Goal: Information Seeking & Learning: Learn about a topic

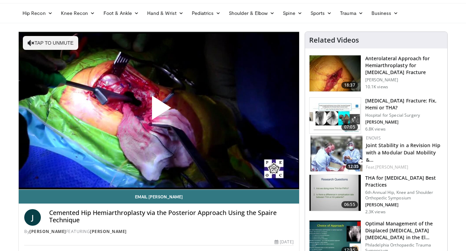
click at [159, 110] on span "Video Player" at bounding box center [159, 110] width 0 height 0
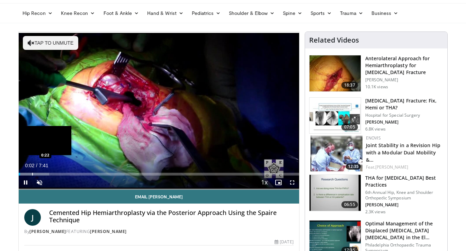
click at [33, 174] on div "Progress Bar" at bounding box center [32, 174] width 1 height 3
click at [26, 175] on div "Progress Bar" at bounding box center [26, 174] width 1 height 3
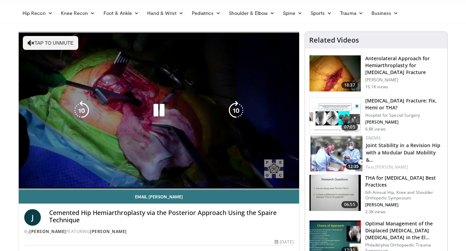
click at [37, 182] on div "10 seconds Tap to unmute" at bounding box center [159, 111] width 280 height 158
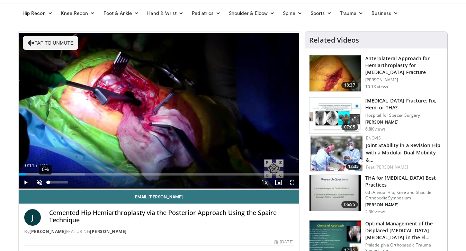
click at [51, 183] on div "0%" at bounding box center [58, 182] width 20 height 2
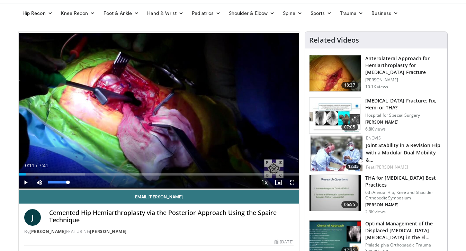
drag, startPoint x: 55, startPoint y: 183, endPoint x: 71, endPoint y: 183, distance: 16.6
click at [71, 183] on div "Mute 100%" at bounding box center [57, 183] width 48 height 14
click at [27, 186] on span "Video Player" at bounding box center [26, 183] width 14 height 14
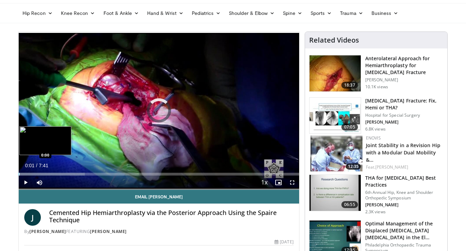
click at [19, 174] on div "Progress Bar" at bounding box center [19, 174] width 1 height 3
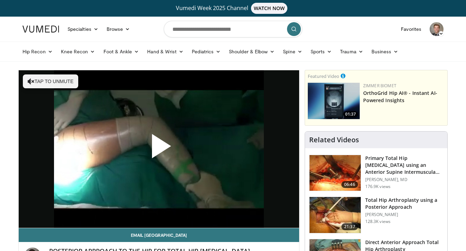
click at [159, 149] on span "Video Player" at bounding box center [159, 149] width 0 height 0
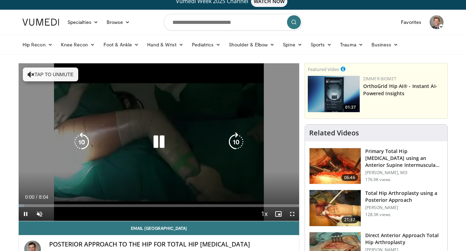
scroll to position [6, 0]
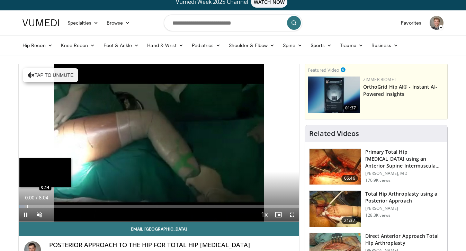
click at [27, 206] on div "Progress Bar" at bounding box center [27, 206] width 1 height 3
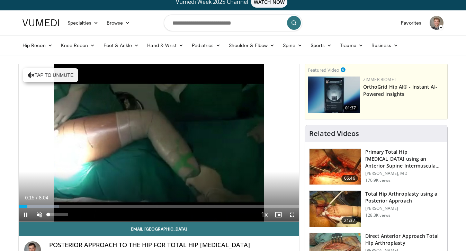
click at [39, 214] on span "Video Player" at bounding box center [40, 215] width 14 height 14
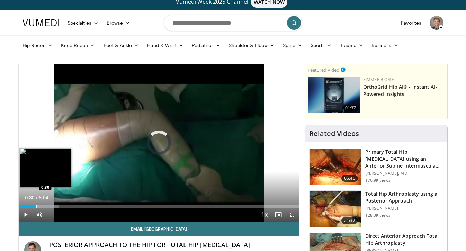
click at [36, 205] on div "Progress Bar" at bounding box center [36, 206] width 1 height 3
click at [44, 205] on div "Progress Bar" at bounding box center [44, 206] width 1 height 3
click at [50, 205] on div "Progress Bar" at bounding box center [50, 206] width 1 height 3
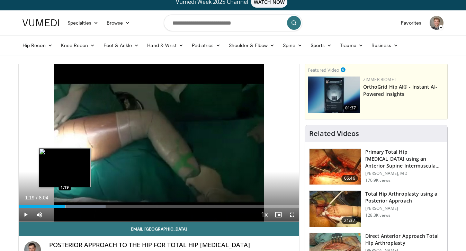
click at [65, 205] on div "Progress Bar" at bounding box center [65, 206] width 1 height 3
click at [71, 207] on div "Progress Bar" at bounding box center [71, 206] width 1 height 3
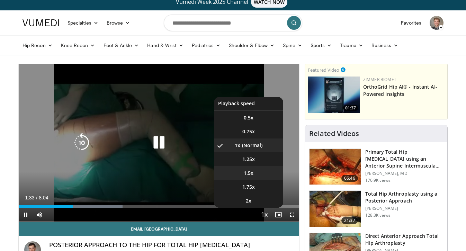
click at [252, 173] on span "1.5x" at bounding box center [249, 173] width 10 height 7
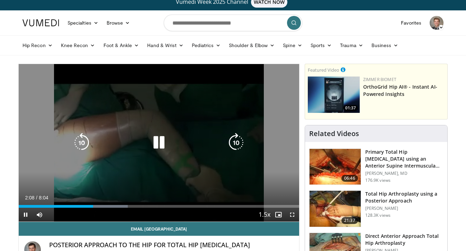
click at [162, 142] on icon "Video Player" at bounding box center [158, 142] width 19 height 19
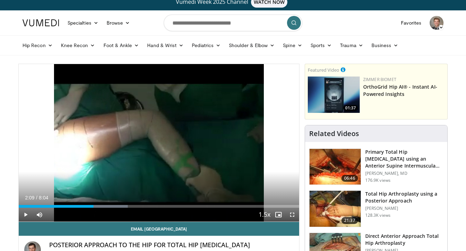
click at [162, 142] on div "10 seconds Tap to unmute" at bounding box center [159, 143] width 280 height 158
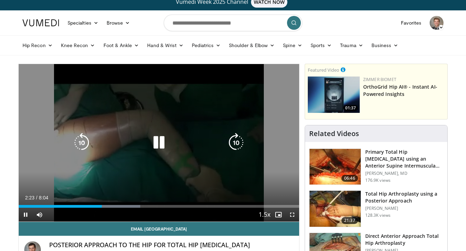
click at [156, 140] on icon "Video Player" at bounding box center [158, 142] width 19 height 19
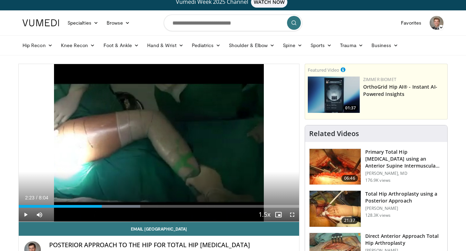
click at [156, 140] on div "10 seconds Tap to unmute" at bounding box center [159, 143] width 280 height 158
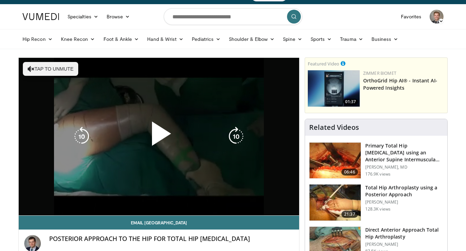
scroll to position [19, 0]
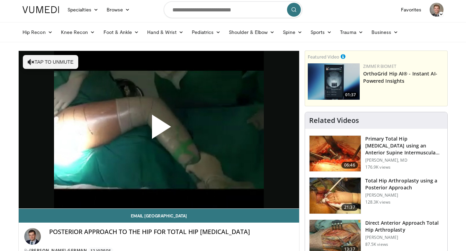
click at [189, 22] on div "Hip Recon Hip Arthroplasty Revision Hip Arthroplasty Hip Preservation Knee Reco…" at bounding box center [233, 32] width 466 height 20
click at [193, 13] on input "Search topics, interventions" at bounding box center [233, 9] width 139 height 17
type input "**********"
click at [327, 199] on img at bounding box center [335, 196] width 51 height 36
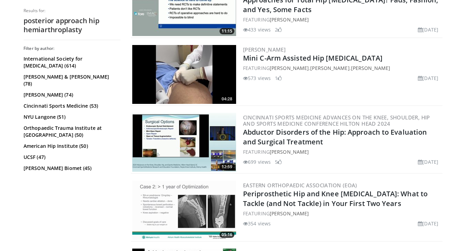
scroll to position [1039, 0]
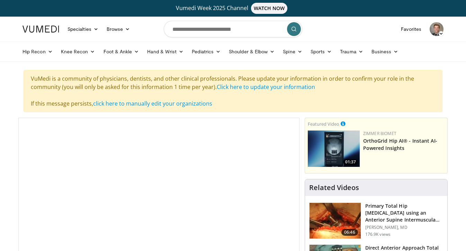
scroll to position [90, 0]
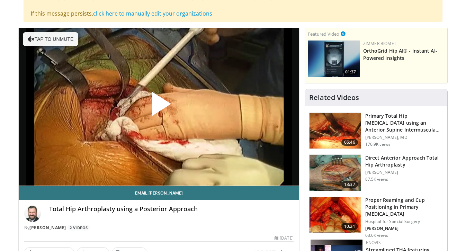
click at [159, 107] on span "Video Player" at bounding box center [159, 107] width 0 height 0
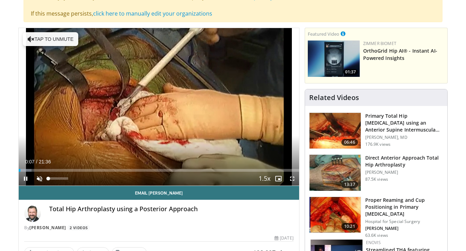
click at [39, 180] on span "Video Player" at bounding box center [40, 179] width 14 height 14
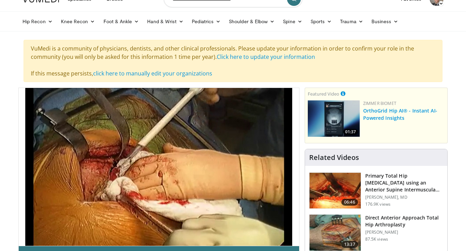
scroll to position [34, 0]
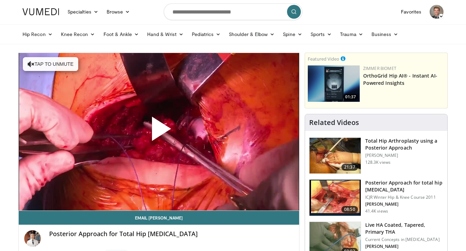
click at [159, 132] on span "Video Player" at bounding box center [159, 132] width 0 height 0
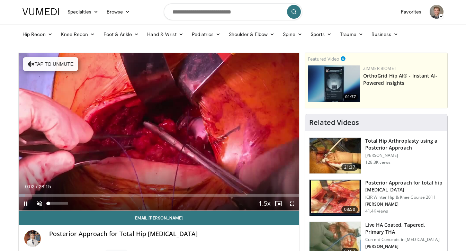
click at [40, 204] on span "Video Player" at bounding box center [40, 204] width 14 height 14
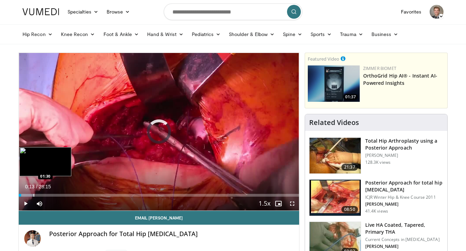
click at [34, 195] on div "Progress Bar" at bounding box center [34, 195] width 1 height 3
click at [28, 194] on div "Progress Bar" at bounding box center [28, 195] width 1 height 3
click at [24, 194] on div "Progress Bar" at bounding box center [24, 195] width 1 height 3
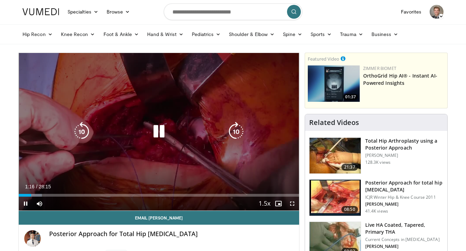
click at [158, 133] on icon "Video Player" at bounding box center [158, 131] width 19 height 19
click at [158, 134] on icon "Video Player" at bounding box center [158, 131] width 19 height 19
